Goal: Task Accomplishment & Management: Complete application form

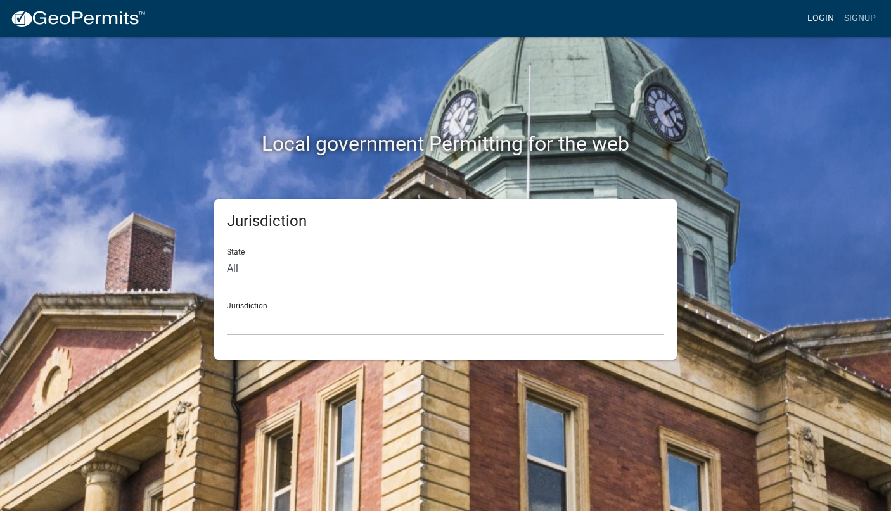
click at [806, 15] on link "Login" at bounding box center [820, 18] width 37 height 24
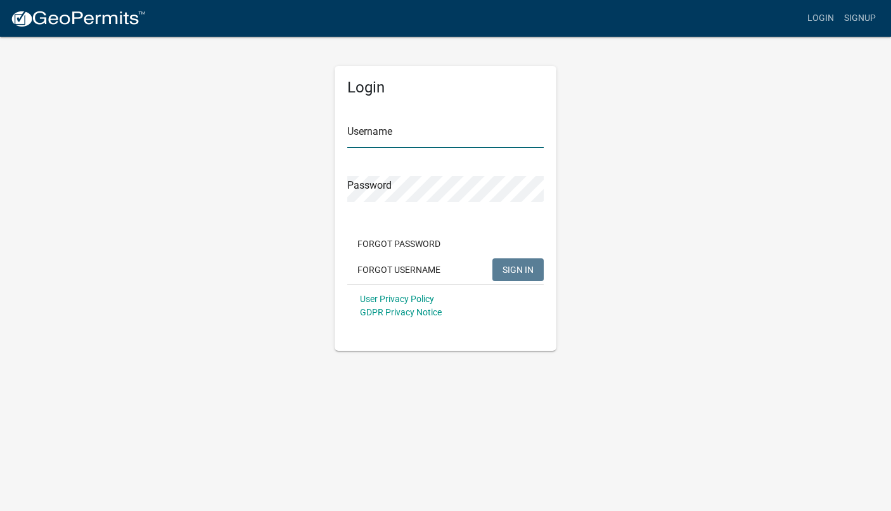
type input "Absolutekbs"
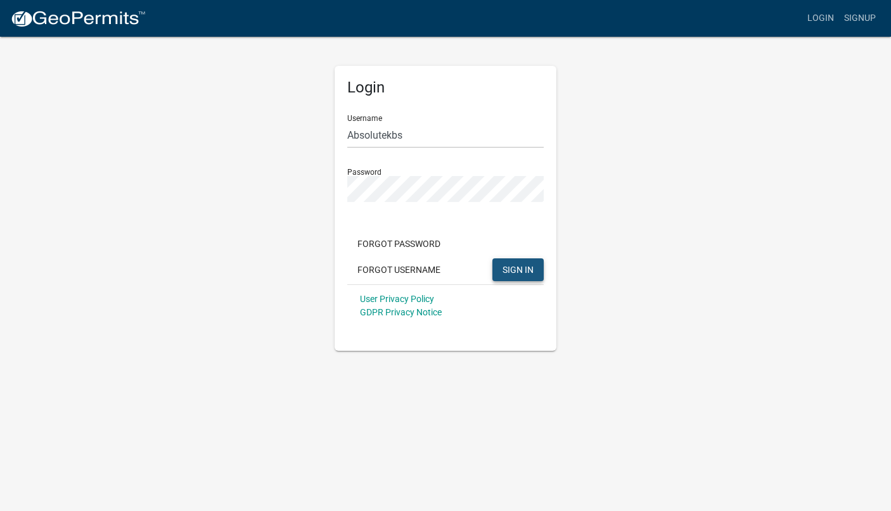
click at [518, 271] on span "SIGN IN" at bounding box center [517, 269] width 31 height 10
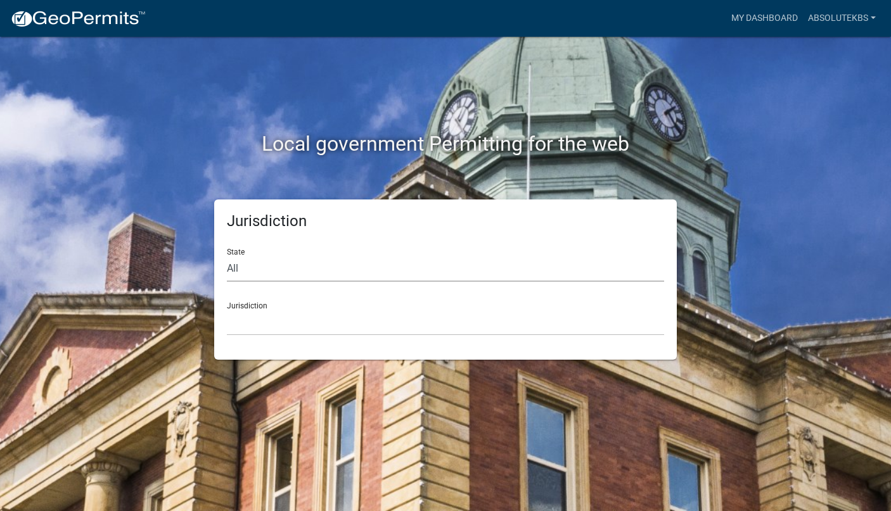
click at [383, 271] on select "All [US_STATE] [US_STATE] [US_STATE] [US_STATE] [US_STATE] [US_STATE] [US_STATE…" at bounding box center [445, 269] width 437 height 26
select select "[US_STATE]"
click at [227, 256] on select "All [US_STATE] [US_STATE] [US_STATE] [US_STATE] [US_STATE] [US_STATE] [US_STATE…" at bounding box center [445, 269] width 437 height 26
click at [248, 323] on select "City of [GEOGRAPHIC_DATA], [US_STATE] City of [GEOGRAPHIC_DATA], [US_STATE] Cit…" at bounding box center [445, 323] width 437 height 26
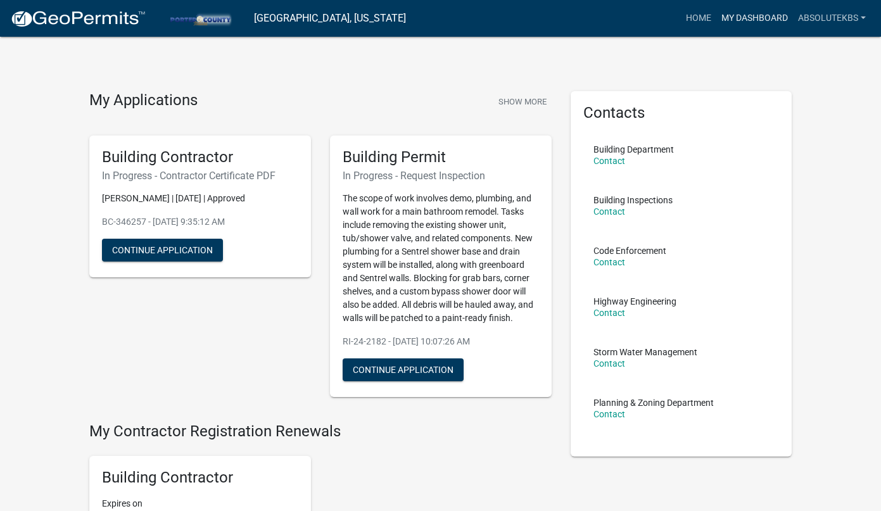
click at [758, 16] on link "My Dashboard" at bounding box center [755, 18] width 77 height 24
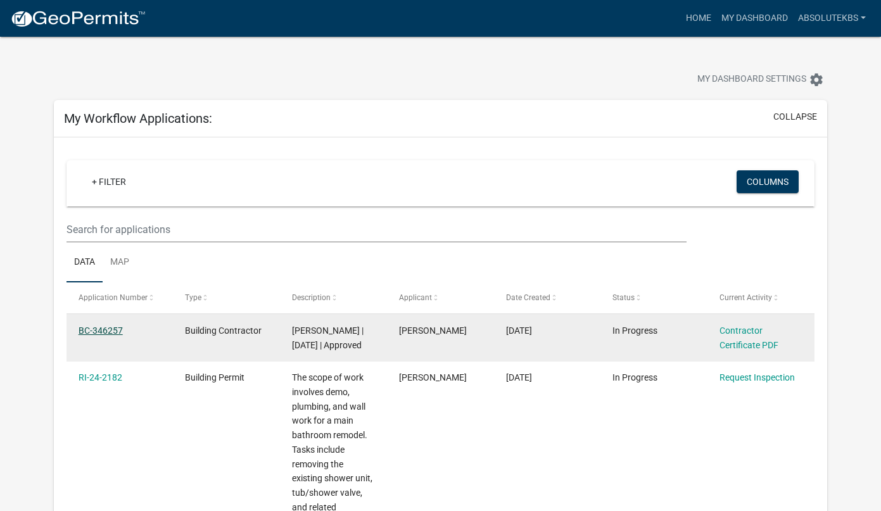
click at [101, 329] on link "BC-346257" at bounding box center [101, 331] width 44 height 10
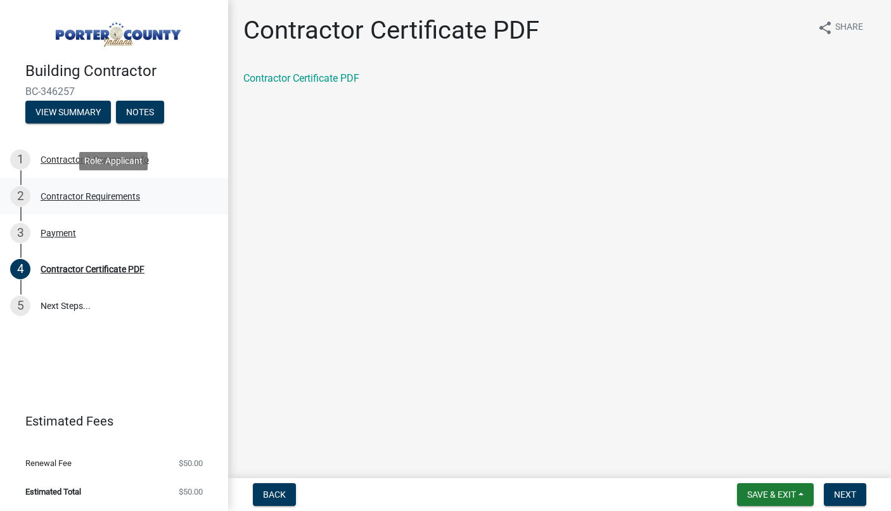
click at [74, 198] on div "Contractor Requirements" at bounding box center [90, 196] width 99 height 9
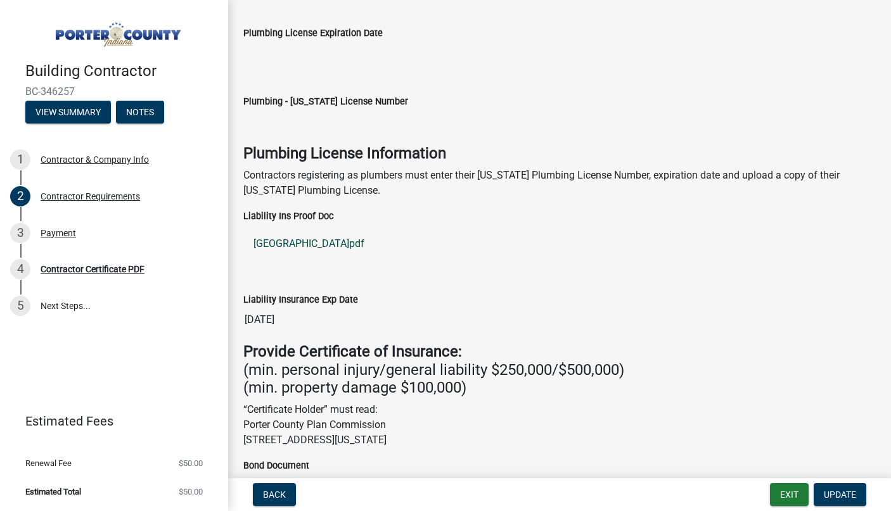
scroll to position [127, 0]
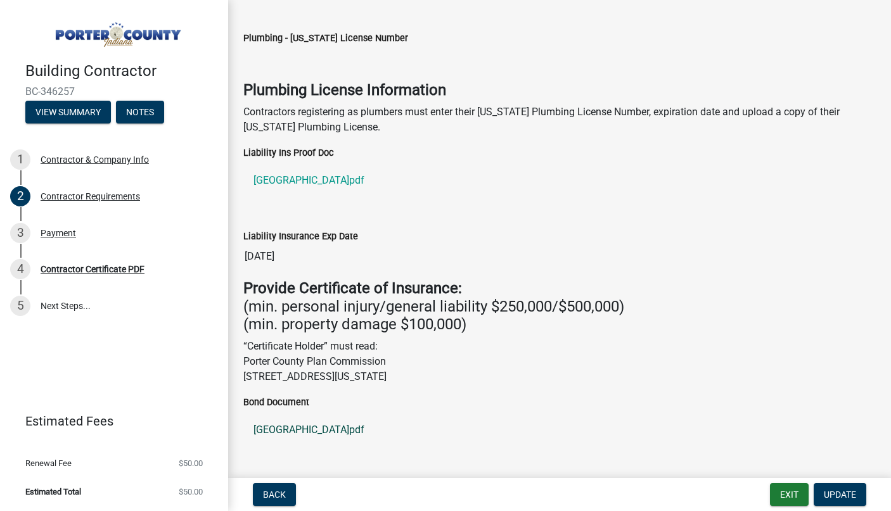
click at [287, 426] on link "[GEOGRAPHIC_DATA]pdf" at bounding box center [559, 430] width 632 height 30
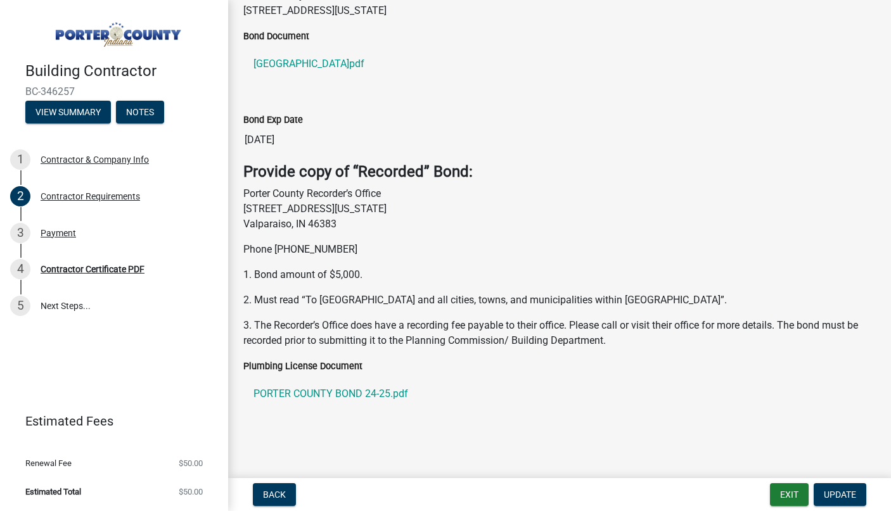
scroll to position [494, 0]
click at [313, 388] on link "PORTER COUNTY BOND 24-25.pdf" at bounding box center [559, 393] width 632 height 30
click at [829, 494] on span "Update" at bounding box center [840, 495] width 32 height 10
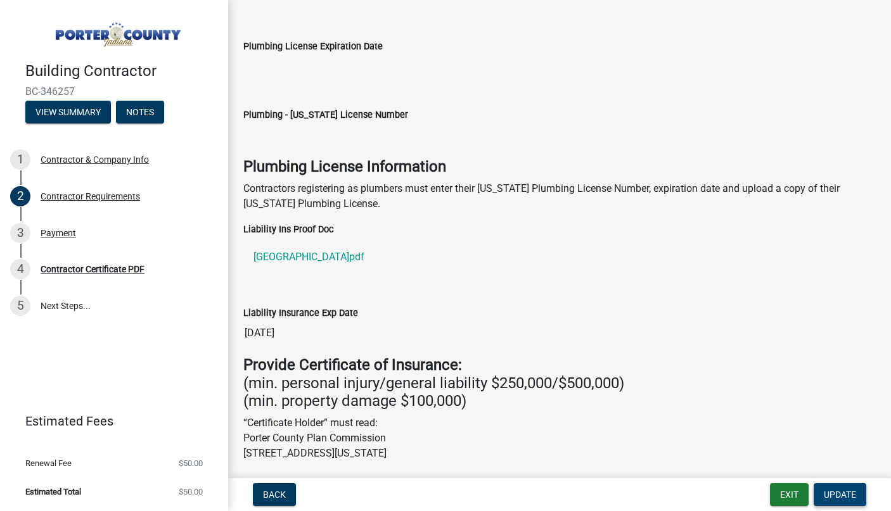
scroll to position [0, 0]
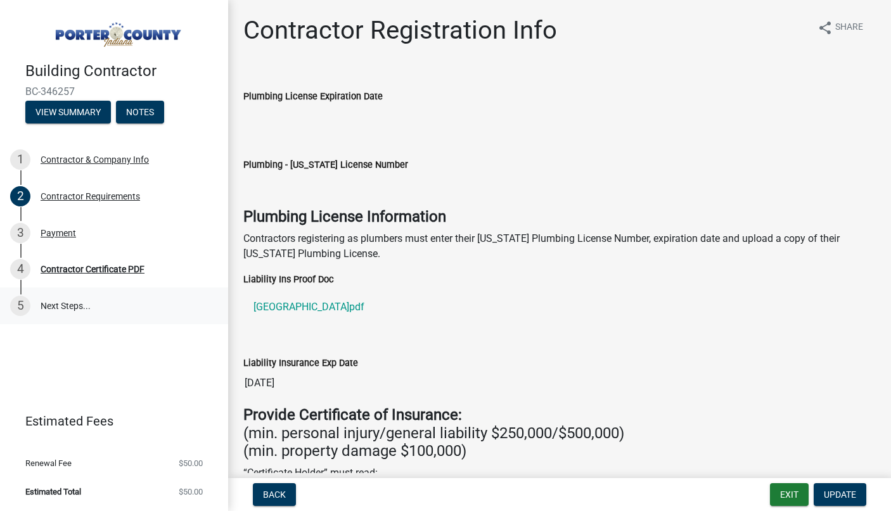
click at [67, 303] on link "5 Next Steps..." at bounding box center [114, 306] width 228 height 37
click at [66, 301] on link "5 Next Steps..." at bounding box center [114, 306] width 228 height 37
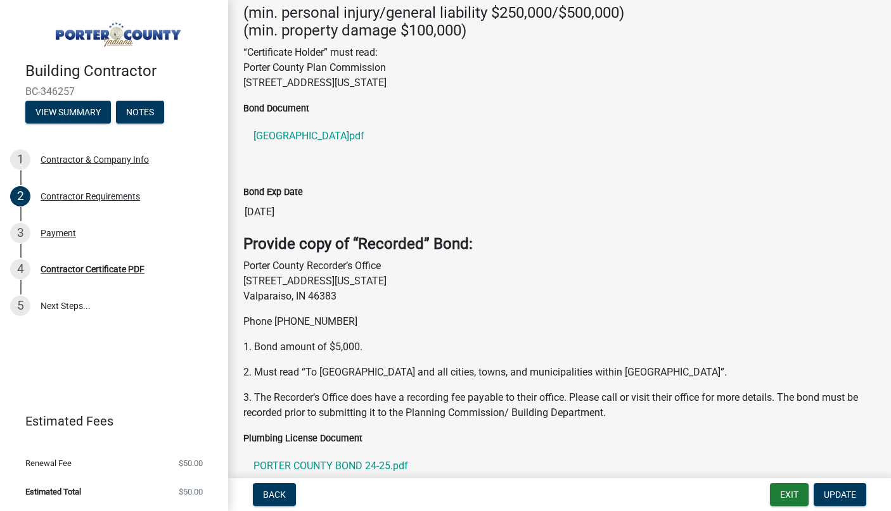
scroll to position [444, 0]
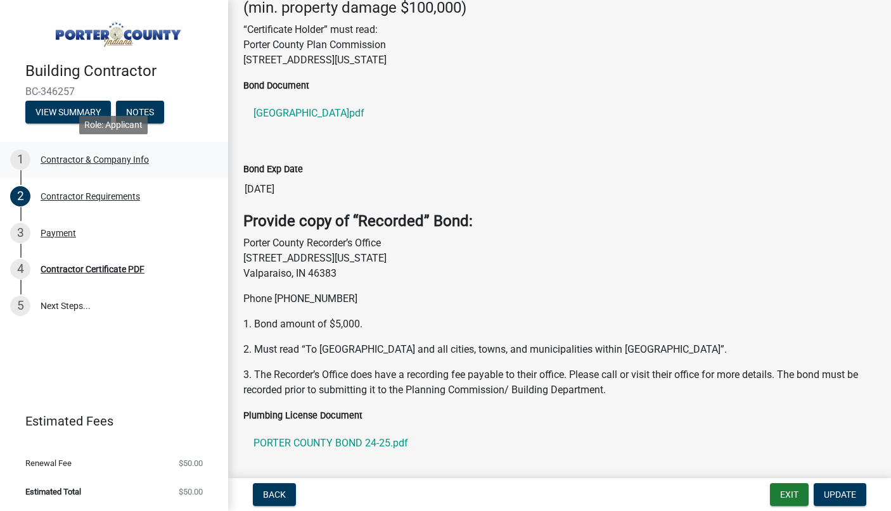
click at [84, 162] on div "Contractor & Company Info" at bounding box center [95, 159] width 108 height 9
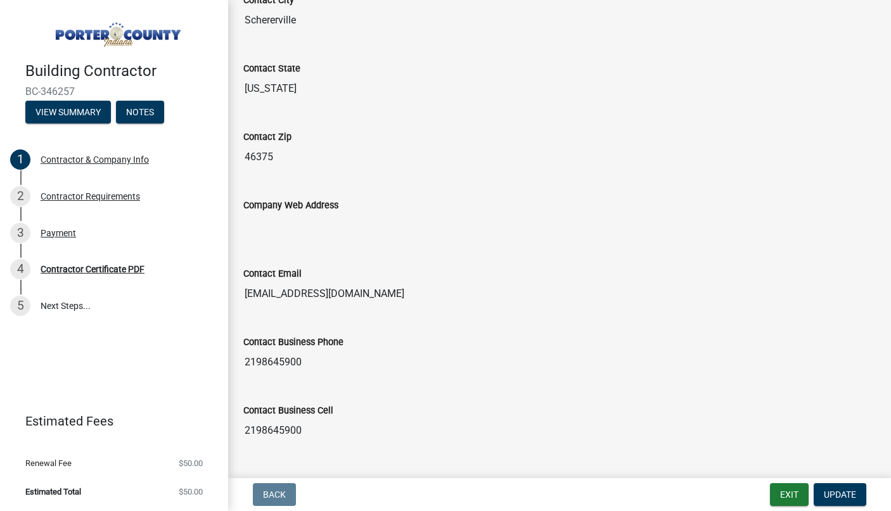
scroll to position [605, 0]
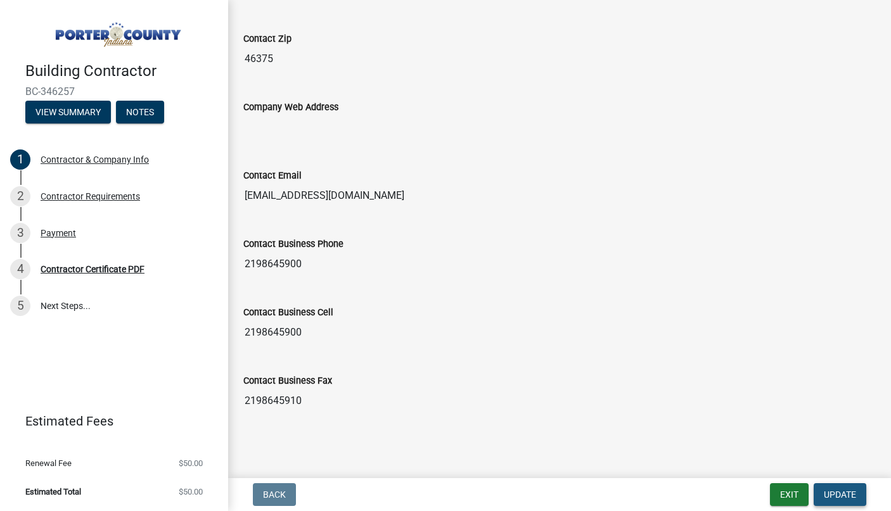
click at [847, 487] on button "Update" at bounding box center [840, 494] width 53 height 23
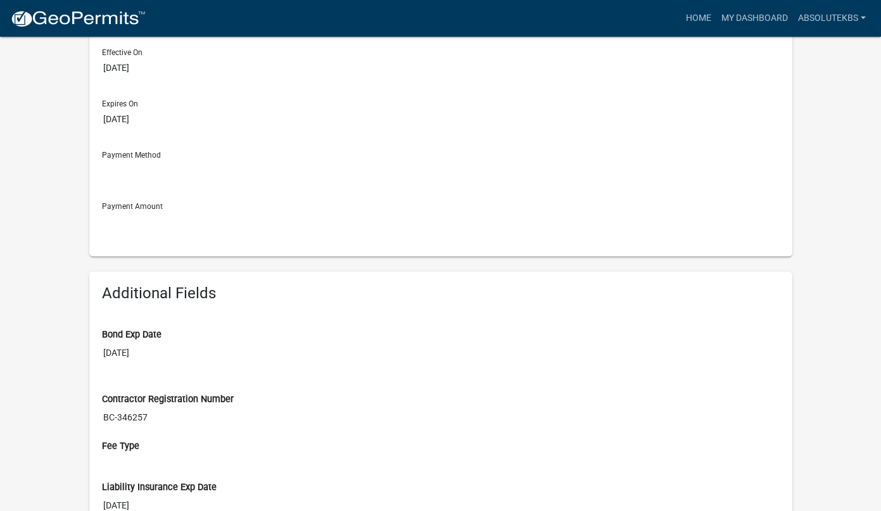
scroll to position [190, 0]
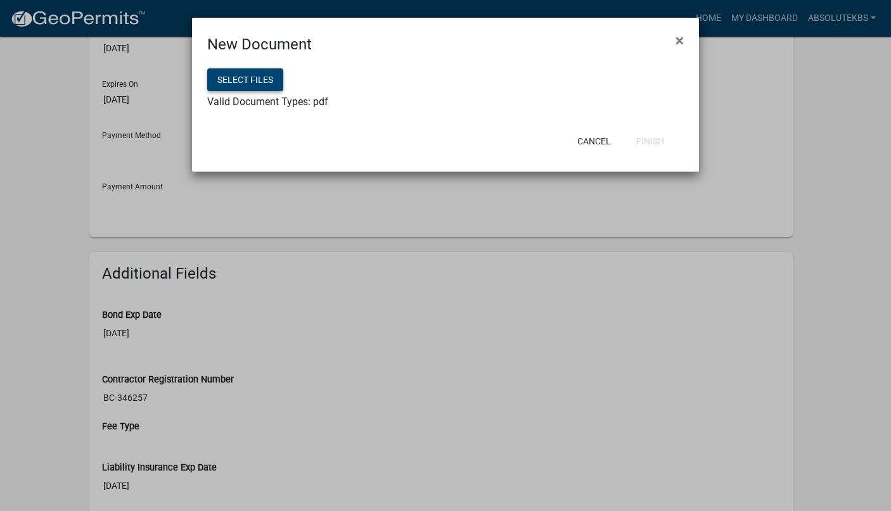
click at [242, 86] on button "Select files" at bounding box center [245, 79] width 76 height 23
click at [644, 140] on button "Finish" at bounding box center [650, 141] width 48 height 23
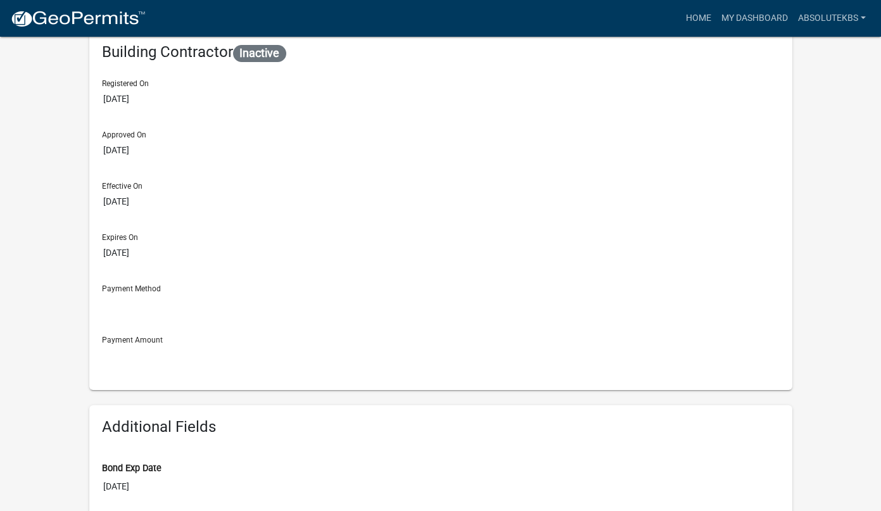
scroll to position [0, 0]
